Goal: Task Accomplishment & Management: Manage account settings

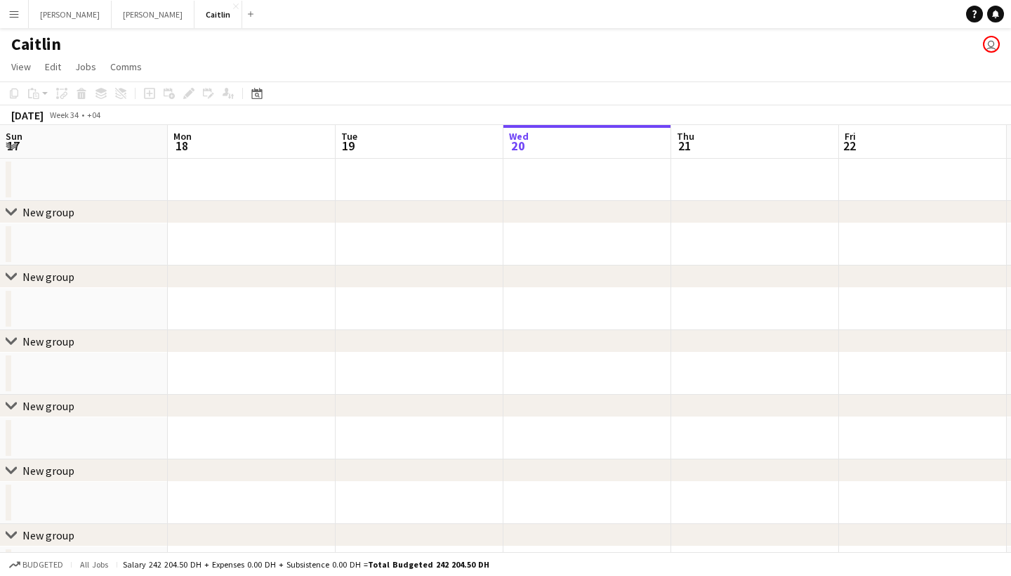
scroll to position [0, 336]
click at [18, 14] on app-icon "Menu" at bounding box center [13, 13] width 11 height 11
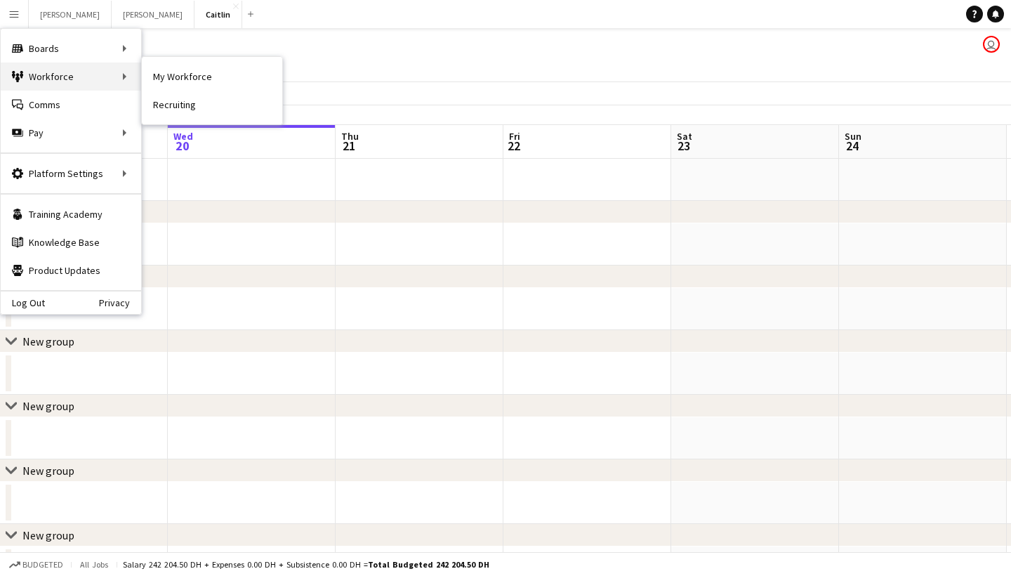
click at [104, 72] on div "Workforce Workforce" at bounding box center [71, 77] width 140 height 28
click at [182, 79] on link "My Workforce" at bounding box center [212, 77] width 140 height 28
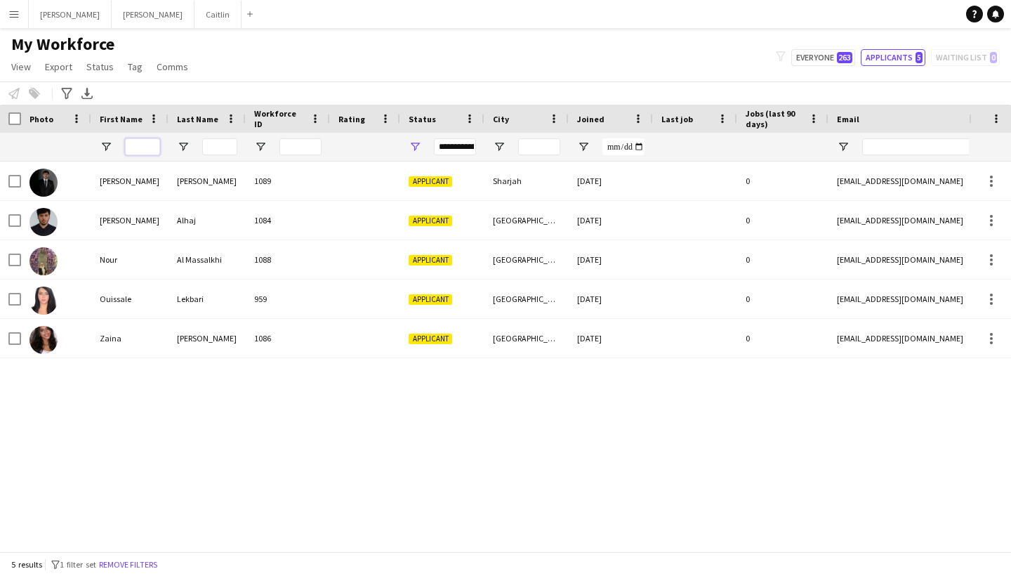
click at [147, 143] on input "First Name Filter Input" at bounding box center [142, 146] width 35 height 17
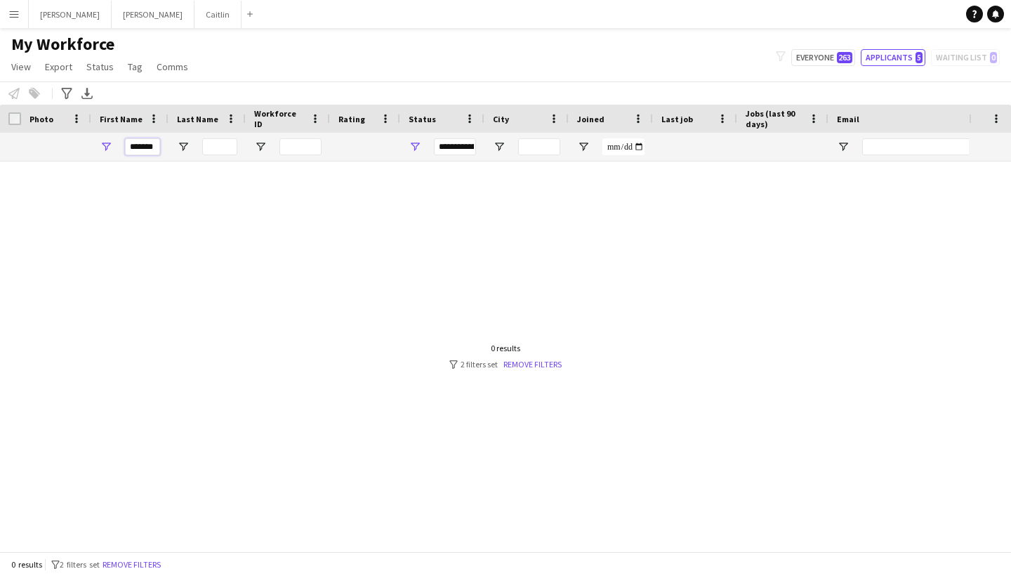
type input "*******"
drag, startPoint x: 147, startPoint y: 143, endPoint x: 417, endPoint y: 143, distance: 270.4
click at [417, 143] on span "Open Filter Menu" at bounding box center [415, 146] width 13 height 13
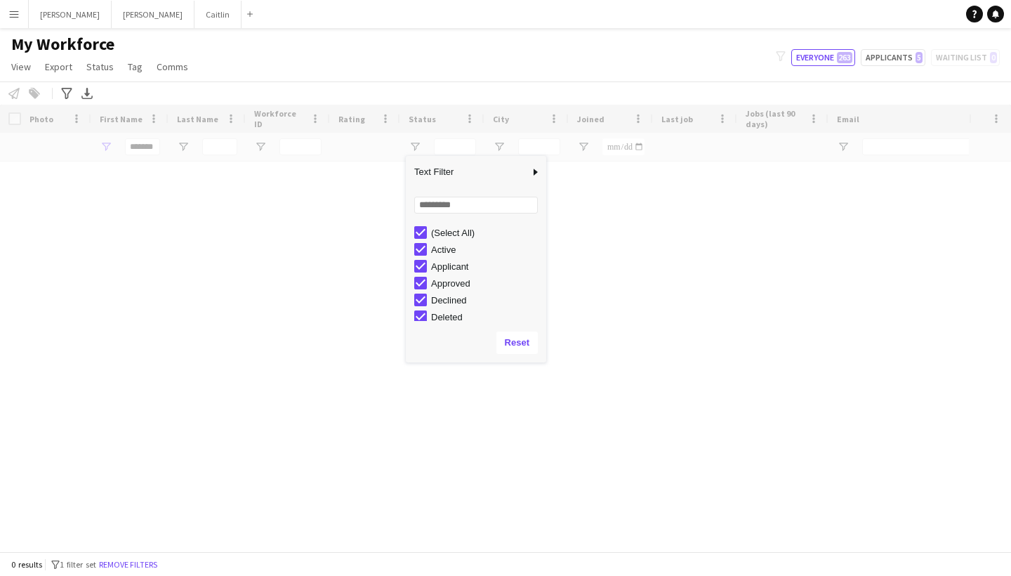
click at [573, 325] on div "Loading" at bounding box center [505, 328] width 1011 height 447
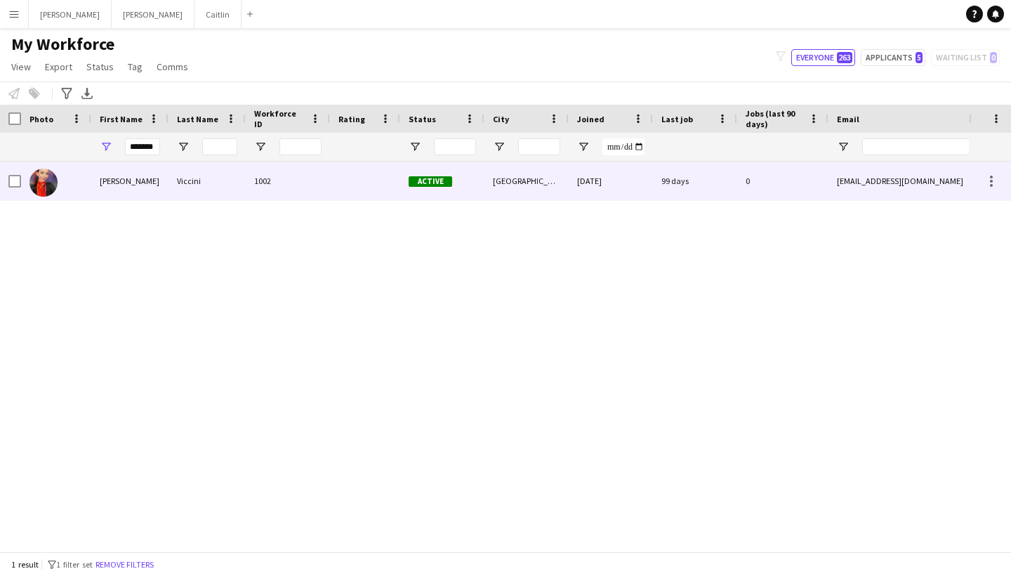
click at [308, 168] on div "1002" at bounding box center [288, 181] width 84 height 39
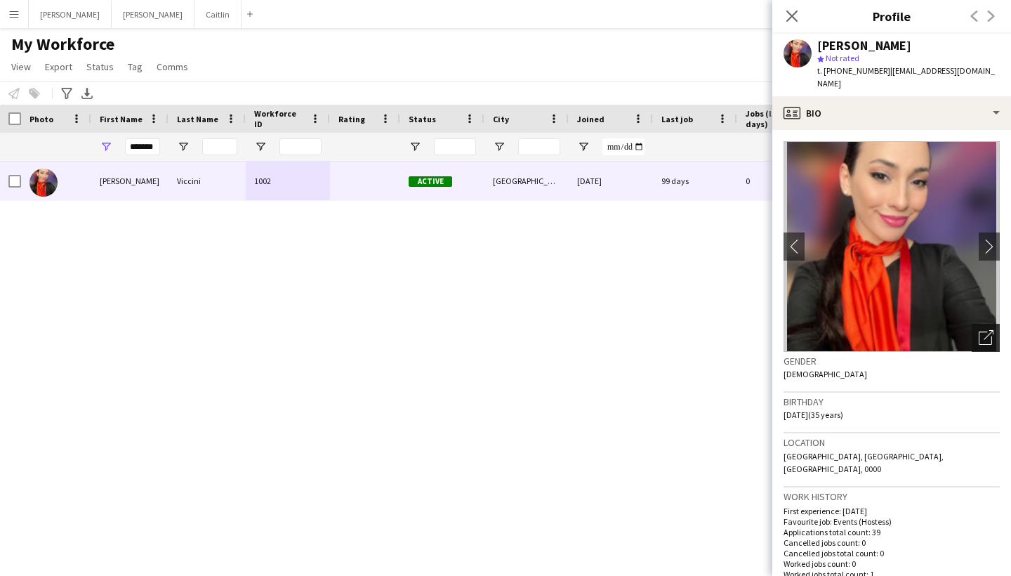
click at [991, 330] on icon "Open photos pop-in" at bounding box center [986, 337] width 15 height 15
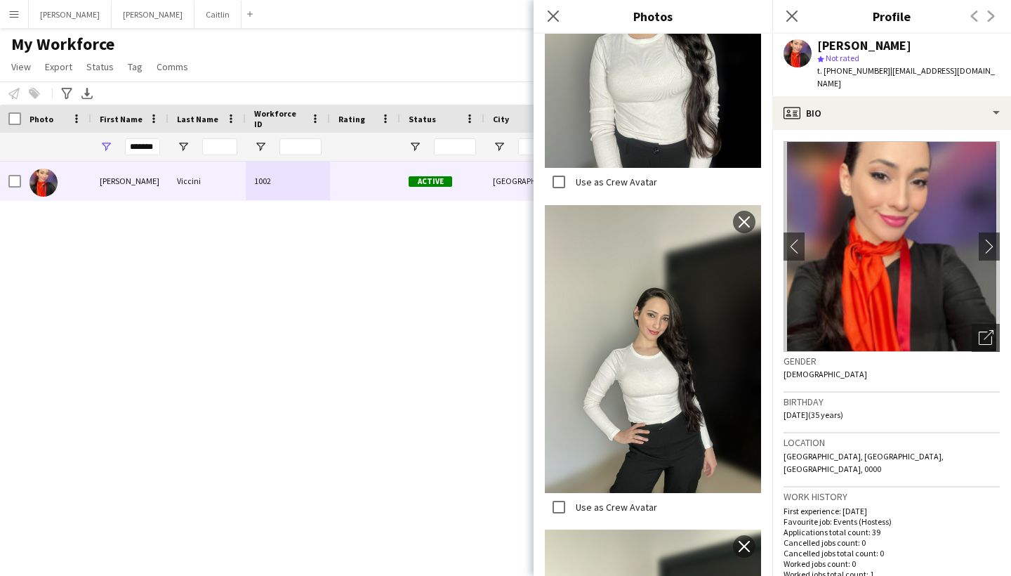
scroll to position [3007, 0]
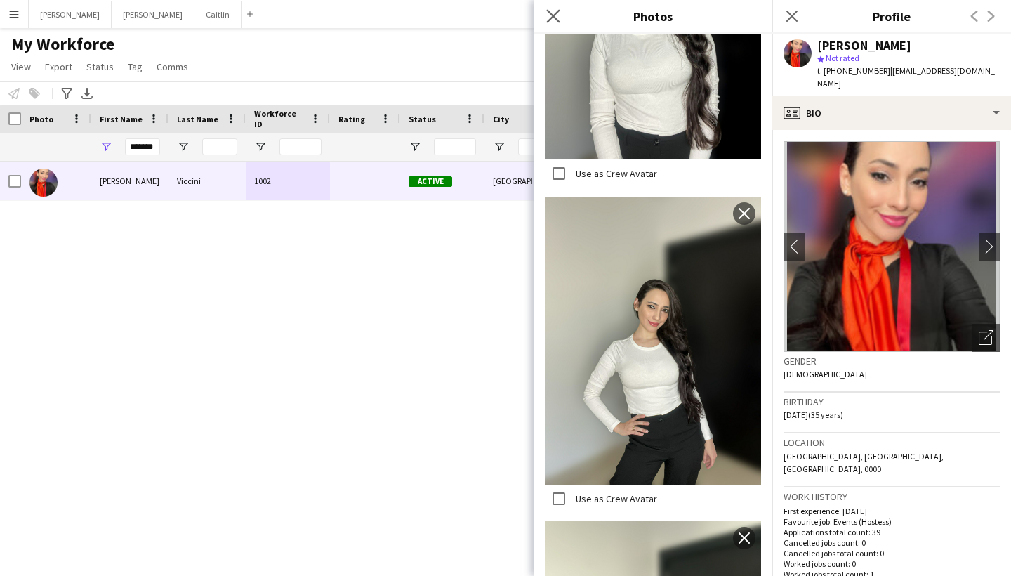
click at [546, 14] on app-icon "Close pop-in" at bounding box center [554, 16] width 20 height 20
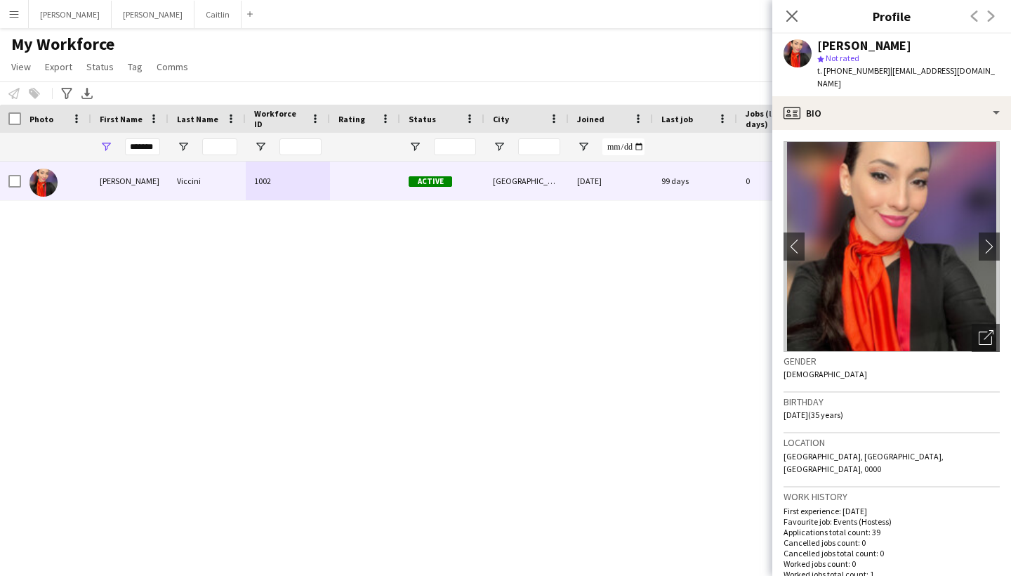
click at [18, 13] on app-icon "Menu" at bounding box center [13, 13] width 11 height 11
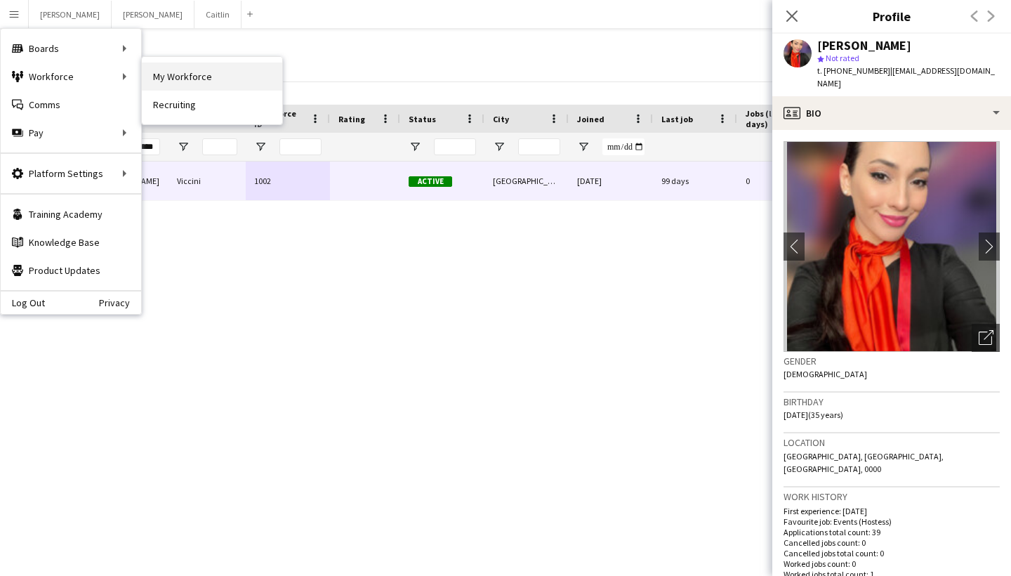
click at [202, 85] on link "My Workforce" at bounding box center [212, 77] width 140 height 28
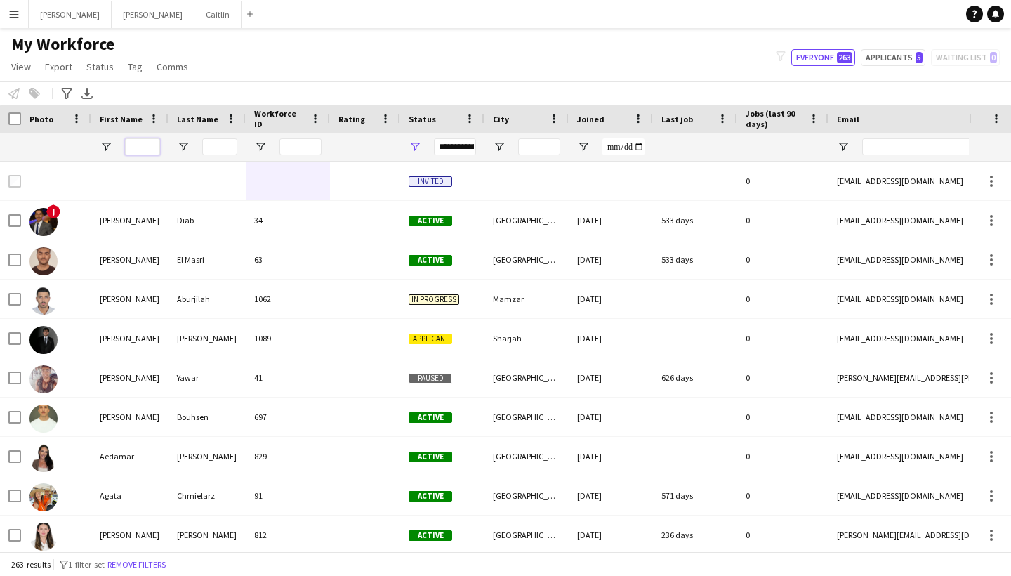
click at [152, 145] on div "Workforce Details Photo First Name" at bounding box center [505, 328] width 1011 height 447
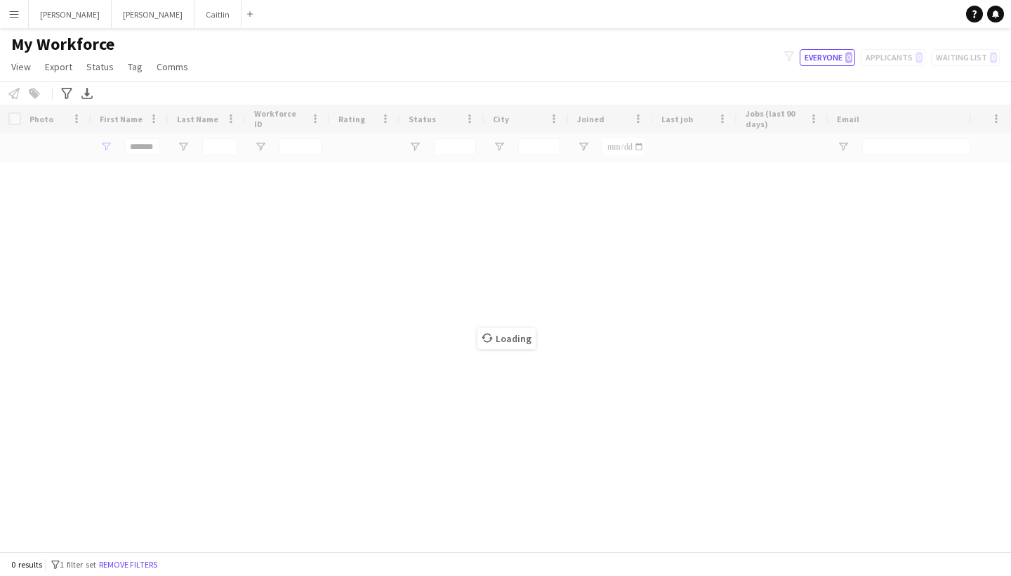
click at [152, 145] on div "Loading" at bounding box center [505, 328] width 1011 height 447
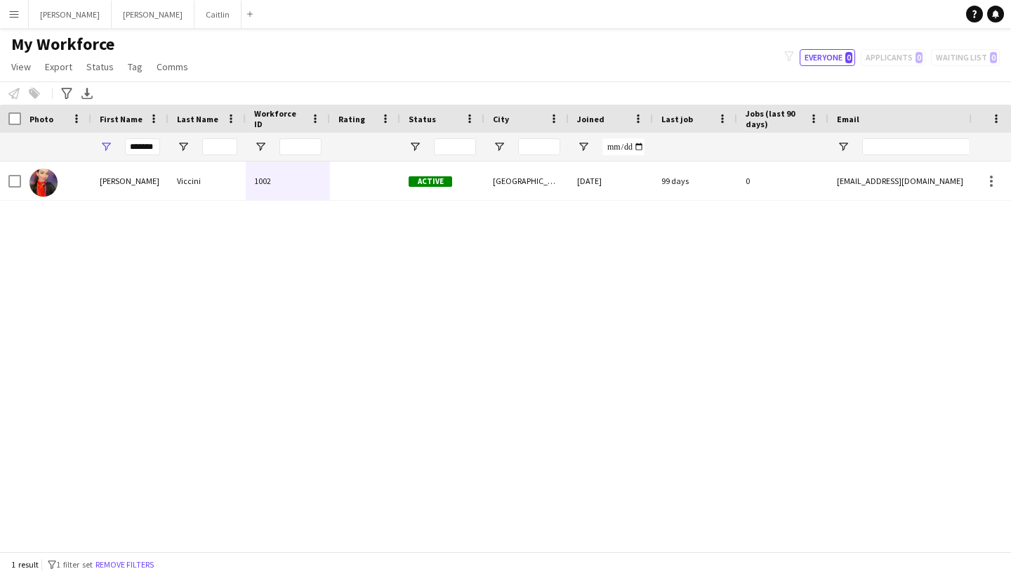
click at [152, 162] on div "Workforce Details Photo First Name" at bounding box center [505, 328] width 1011 height 447
click at [151, 145] on input "*******" at bounding box center [142, 146] width 35 height 17
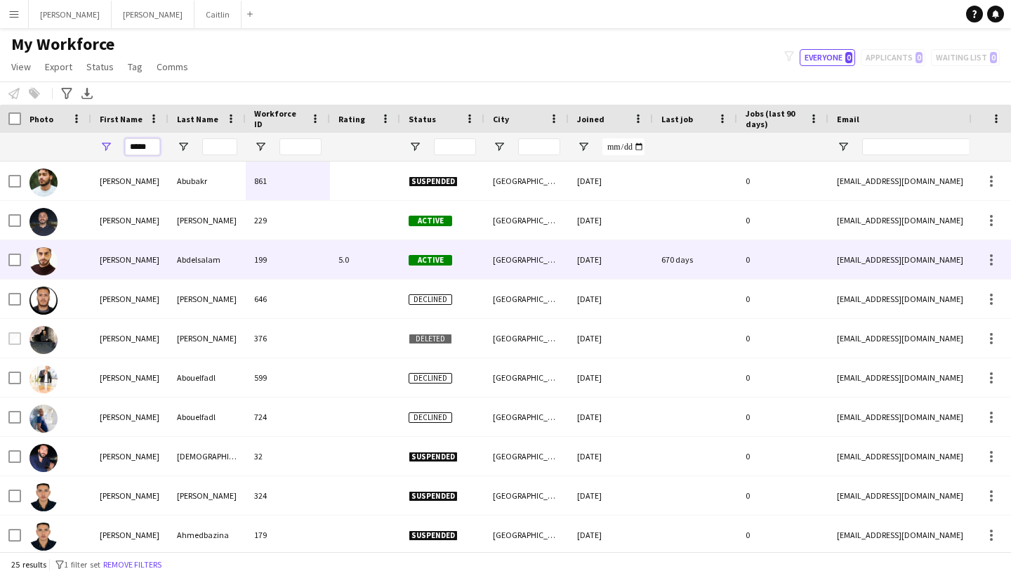
scroll to position [15, 0]
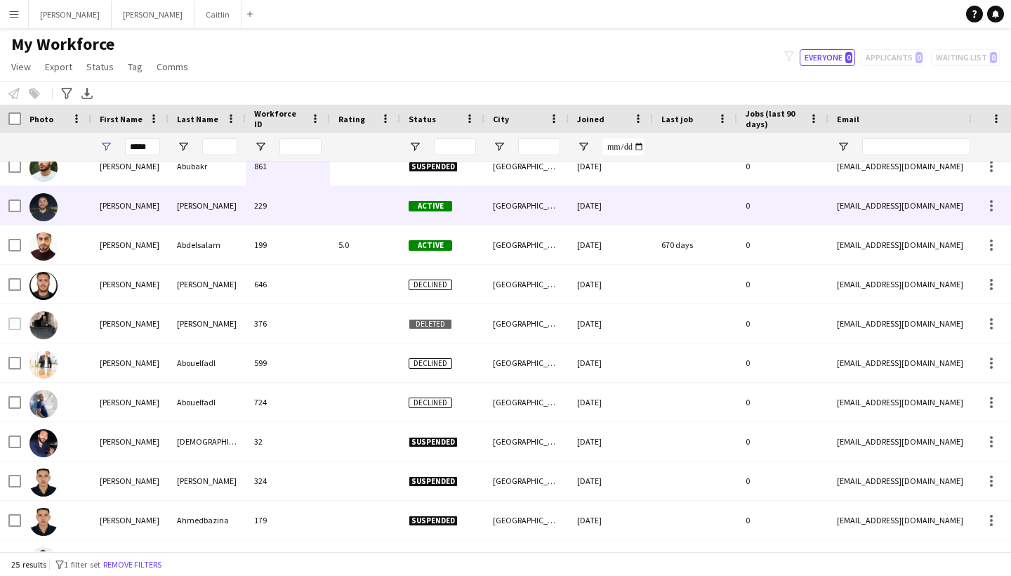
click at [226, 210] on div "[PERSON_NAME]" at bounding box center [207, 205] width 77 height 39
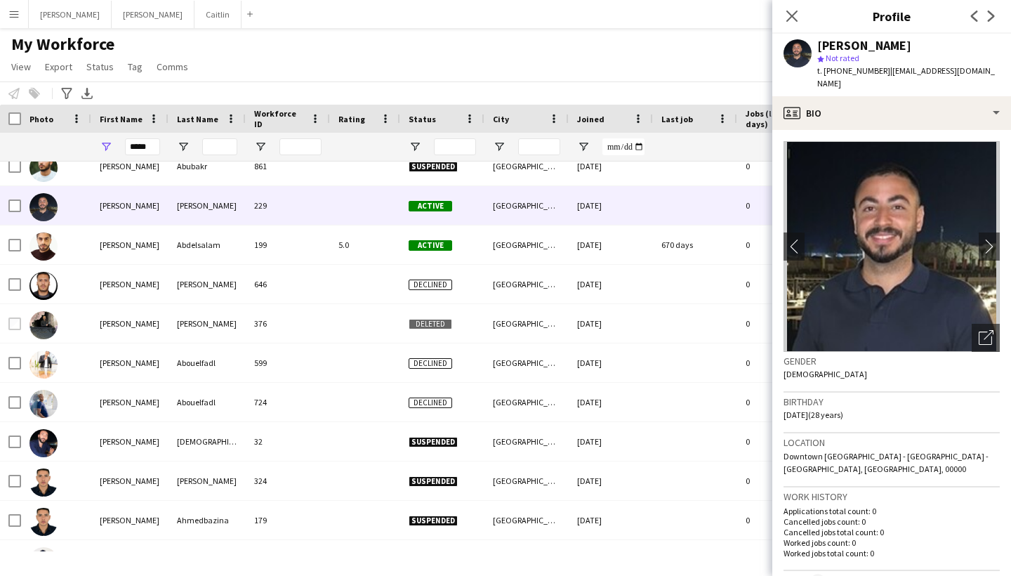
scroll to position [0, 0]
click at [988, 346] on div "Open photos pop-in" at bounding box center [986, 338] width 28 height 28
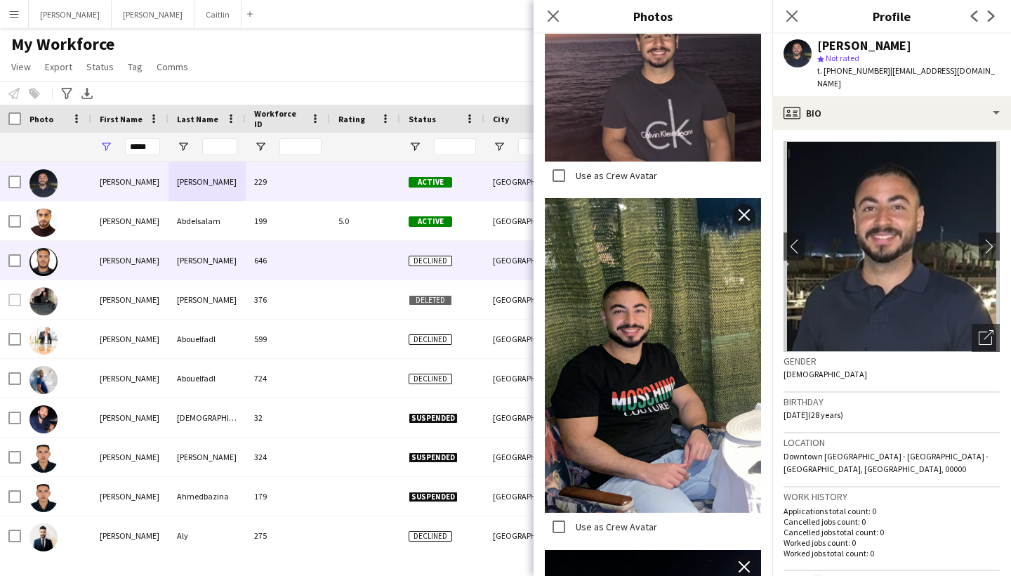
scroll to position [79, 0]
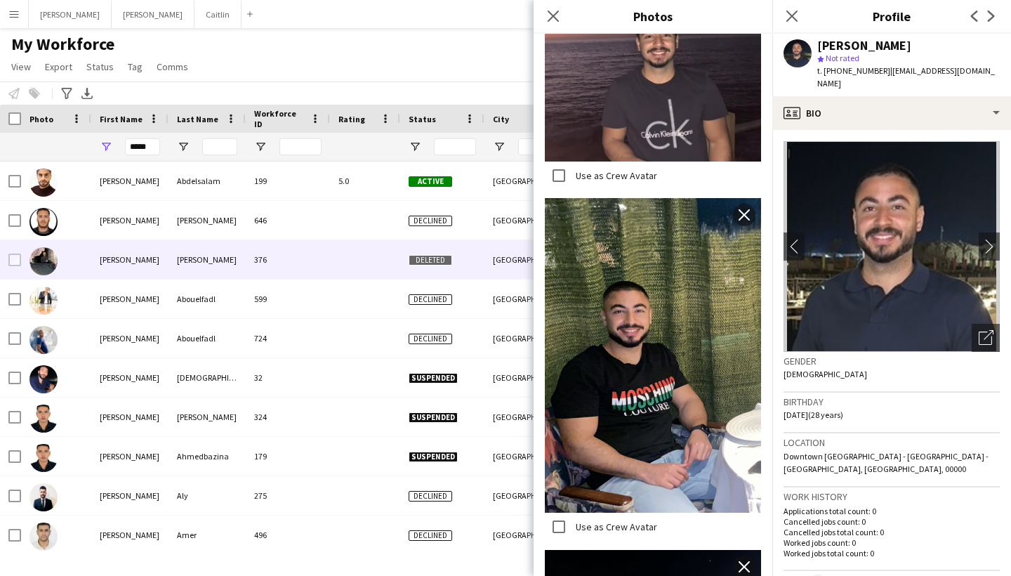
click at [173, 265] on div "[PERSON_NAME]" at bounding box center [207, 259] width 77 height 39
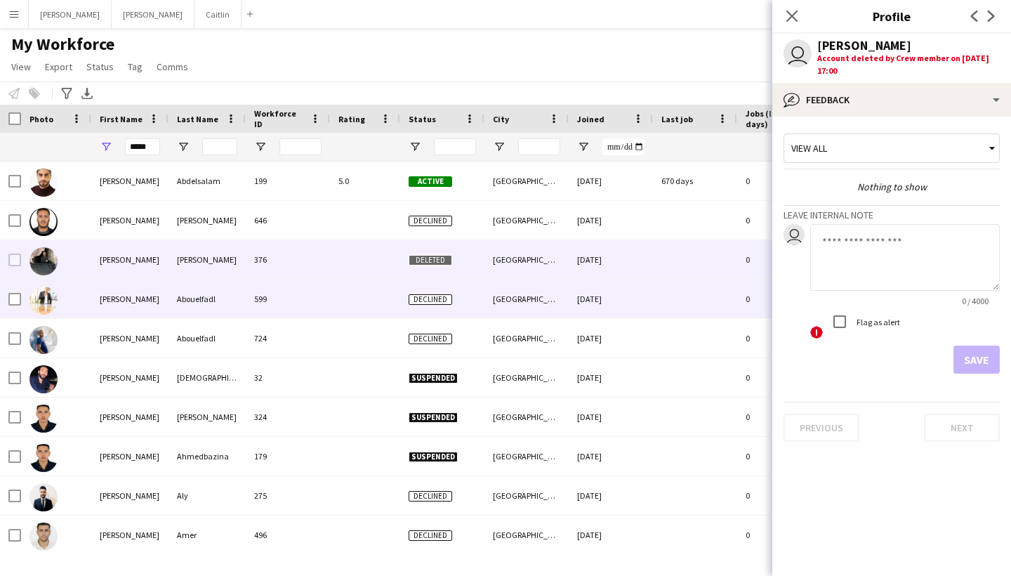
click at [166, 313] on div "[PERSON_NAME]" at bounding box center [129, 299] width 77 height 39
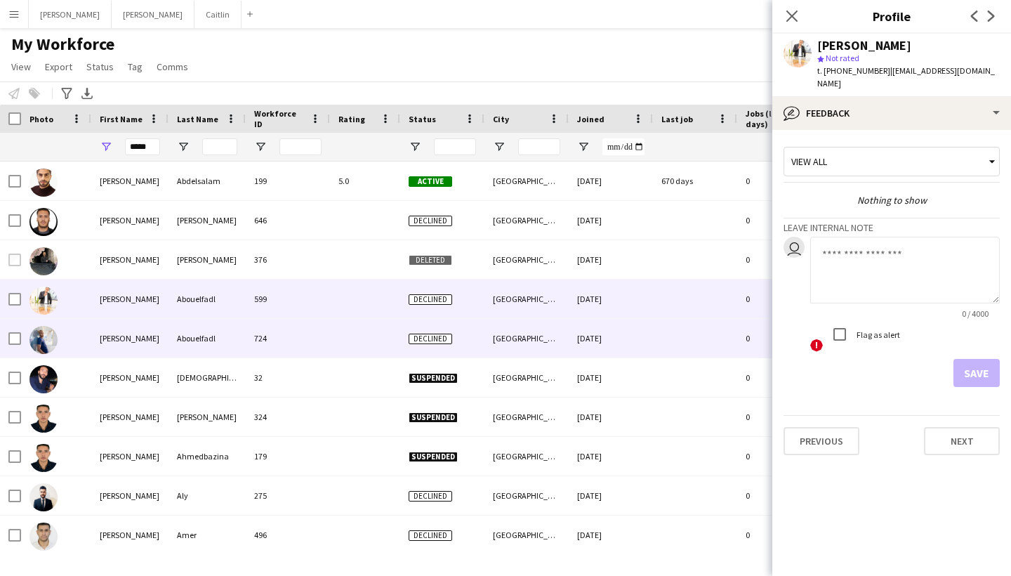
click at [166, 329] on div "[PERSON_NAME]" at bounding box center [129, 338] width 77 height 39
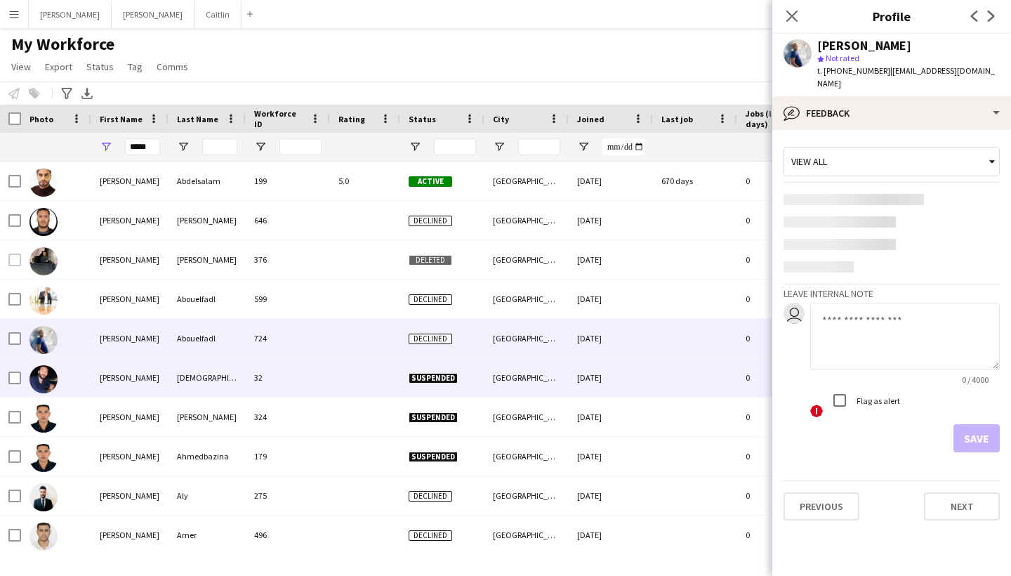
scroll to position [104, 0]
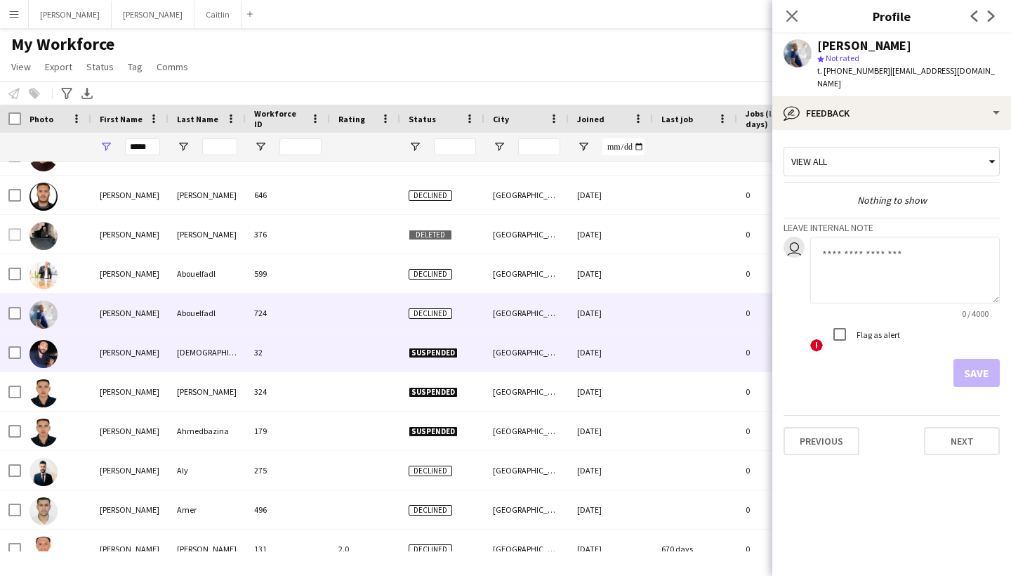
click at [174, 356] on div "[DEMOGRAPHIC_DATA]" at bounding box center [207, 352] width 77 height 39
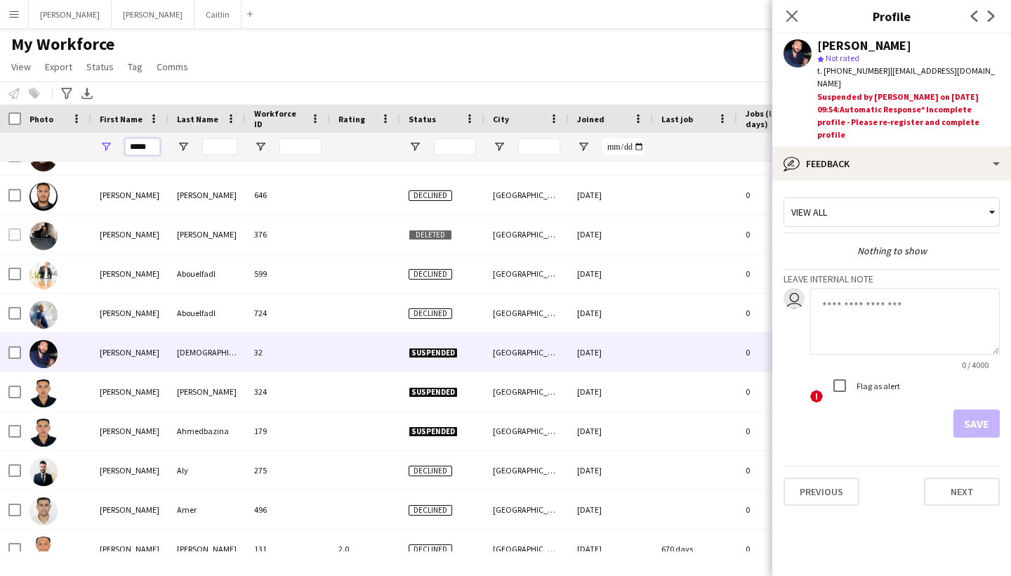
click at [149, 147] on input "*****" at bounding box center [142, 146] width 35 height 17
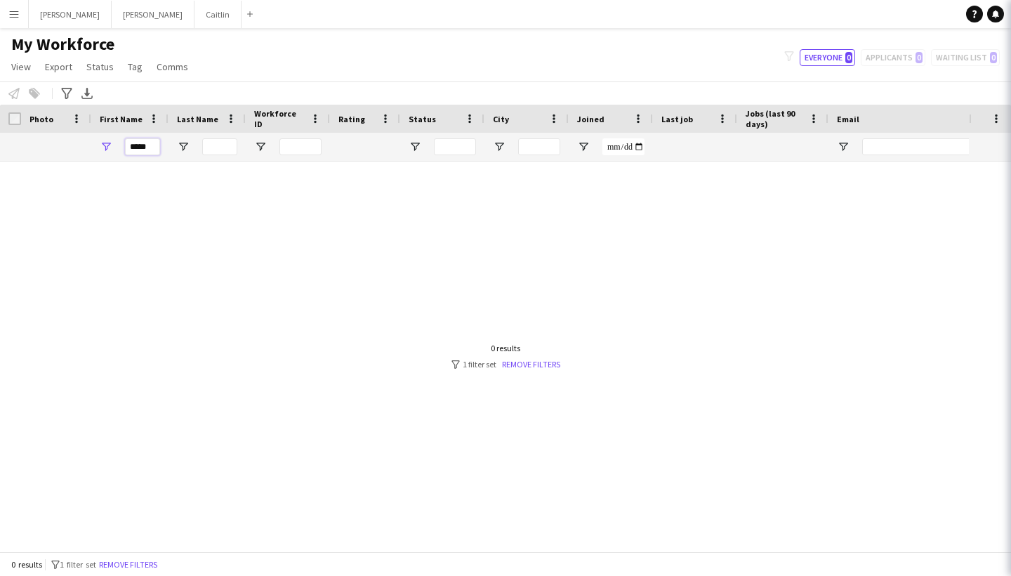
scroll to position [0, 0]
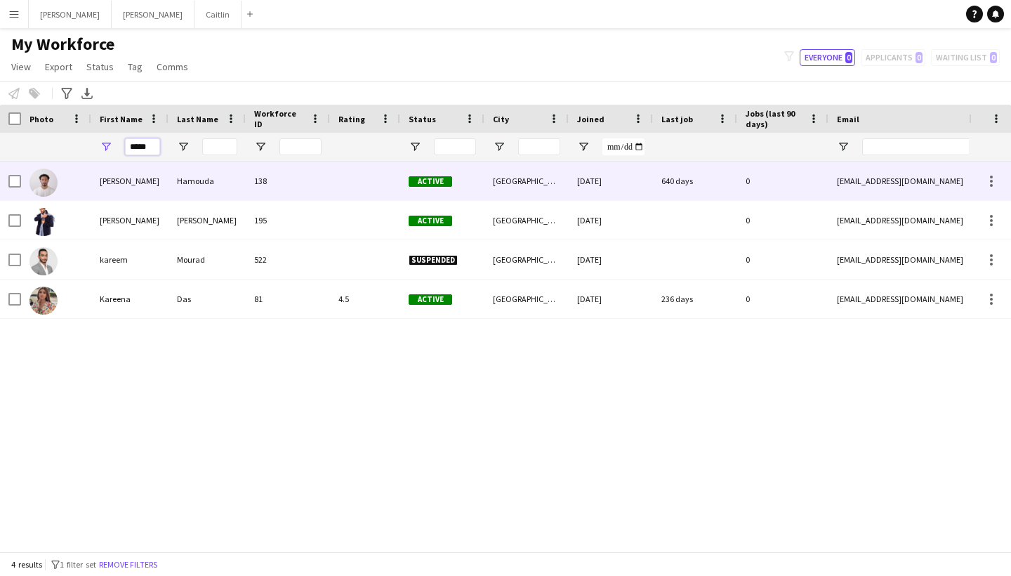
type input "******"
drag, startPoint x: 133, startPoint y: 170, endPoint x: 110, endPoint y: 189, distance: 29.9
click at [110, 189] on div "[PERSON_NAME]" at bounding box center [129, 181] width 77 height 39
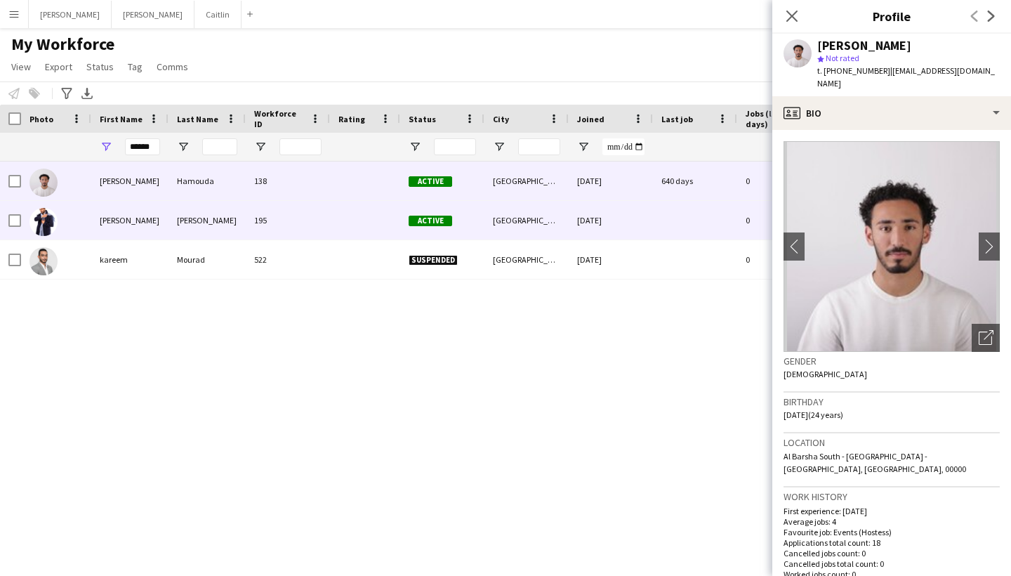
click at [114, 218] on div "[PERSON_NAME]" at bounding box center [129, 220] width 77 height 39
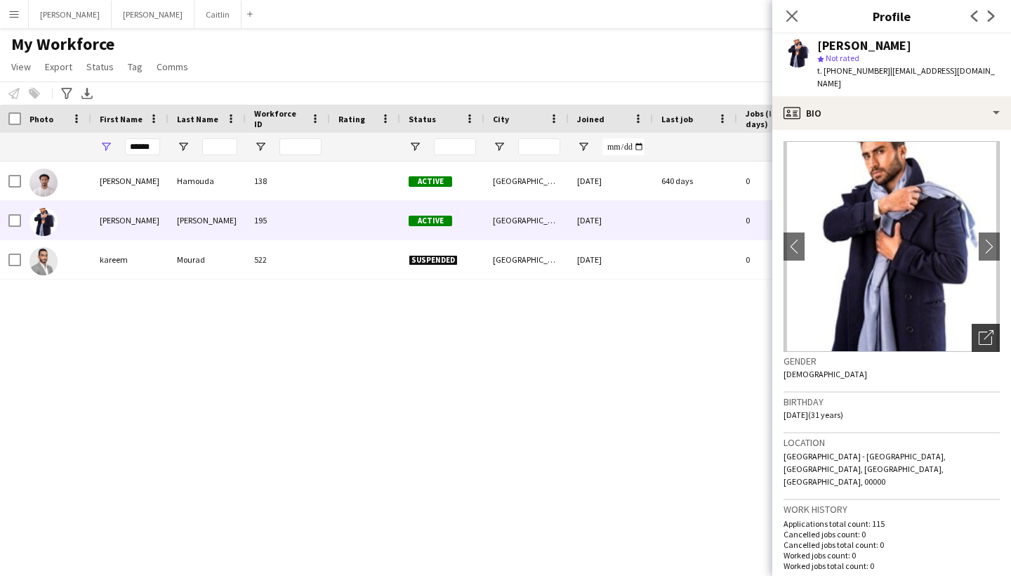
click at [997, 332] on div "Open photos pop-in" at bounding box center [986, 338] width 28 height 28
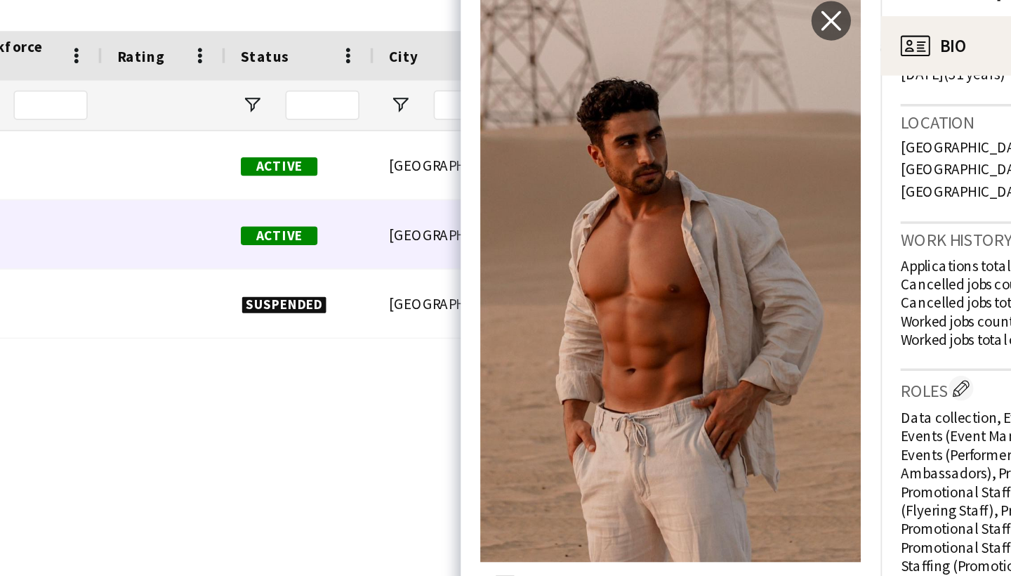
scroll to position [676, 0]
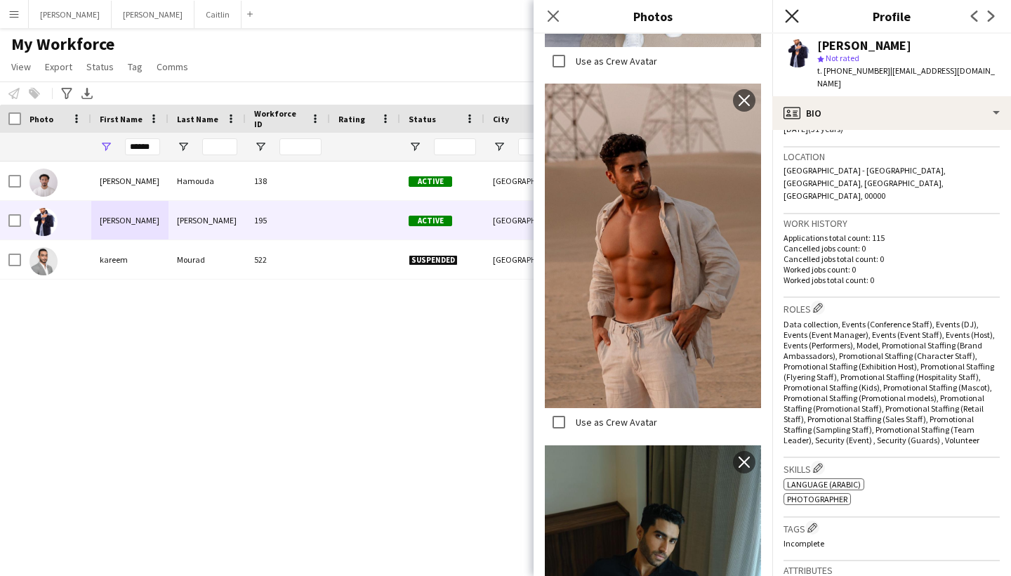
click at [792, 14] on icon "Close pop-in" at bounding box center [791, 15] width 13 height 13
